Goal: Navigation & Orientation: Find specific page/section

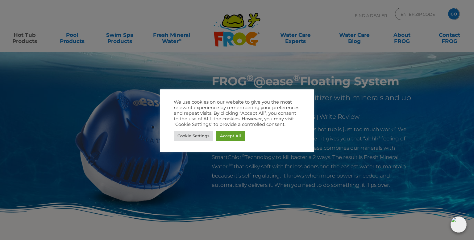
click at [129, 91] on div at bounding box center [237, 120] width 474 height 240
click at [191, 136] on link "Cookie Settings" at bounding box center [194, 136] width 40 height 10
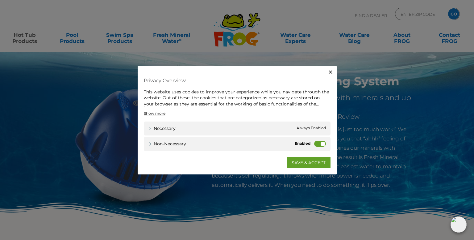
click at [321, 145] on label "Non-necessary" at bounding box center [320, 144] width 12 height 6
click at [0, 0] on input "Non-necessary" at bounding box center [0, 0] width 0 height 0
click at [310, 160] on link "SAVE & ACCEPT" at bounding box center [309, 162] width 44 height 11
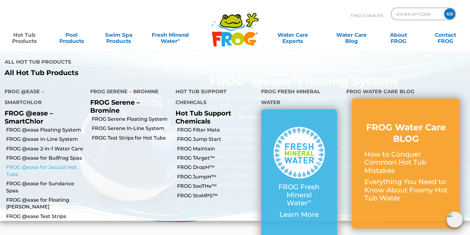
click at [36, 164] on link "FROG @ease for Jacuzzi Hot Tubs" at bounding box center [45, 171] width 79 height 14
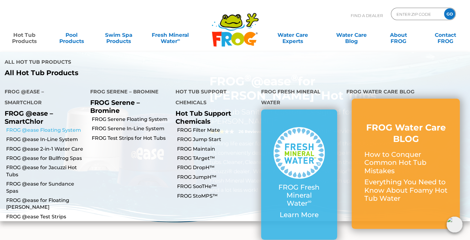
click at [33, 127] on link "FROG @ease Floating System" at bounding box center [45, 130] width 79 height 7
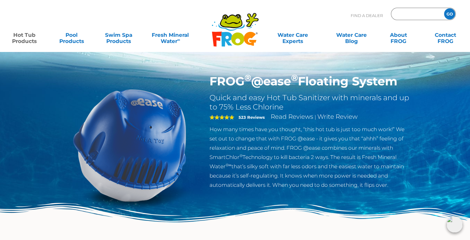
click at [413, 15] on input "Zip Code Form" at bounding box center [417, 14] width 42 height 9
type input "55001"
click at [445, 15] on input "GO" at bounding box center [449, 13] width 11 height 11
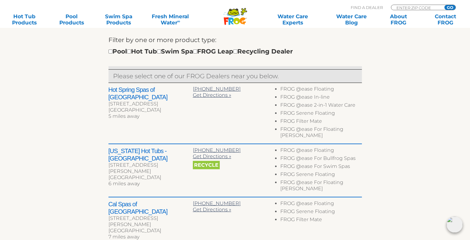
scroll to position [216, 0]
